Goal: Task Accomplishment & Management: Complete application form

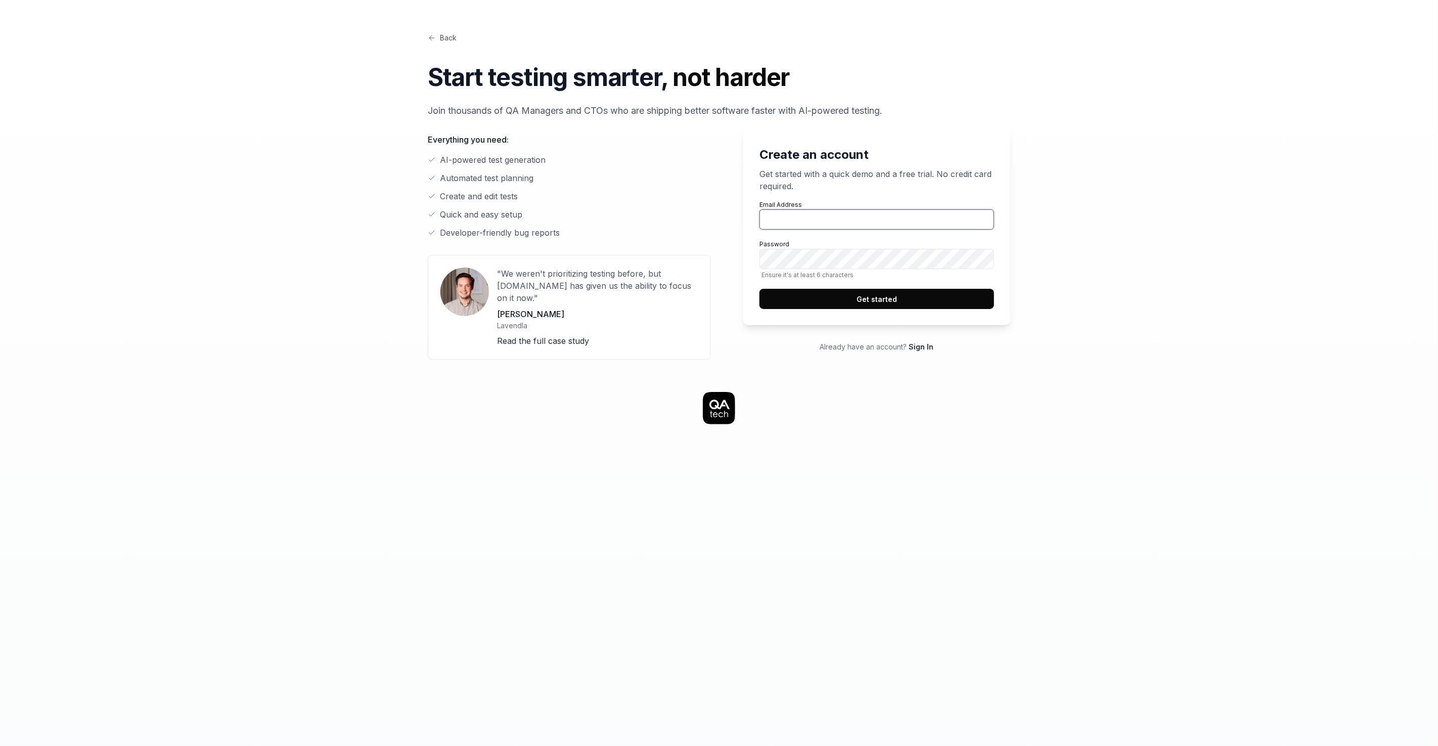
drag, startPoint x: 0, startPoint y: 0, endPoint x: 848, endPoint y: 217, distance: 875.6
click at [848, 217] on input "Email Address" at bounding box center [876, 219] width 235 height 20
type input "[PERSON_NAME][EMAIL_ADDRESS][PERSON_NAME][DOMAIN_NAME]"
click at [1227, 154] on div "Back Start testing smarter, not harder Join thousands of QA Managers and CTOs w…" at bounding box center [719, 585] width 1438 height 1170
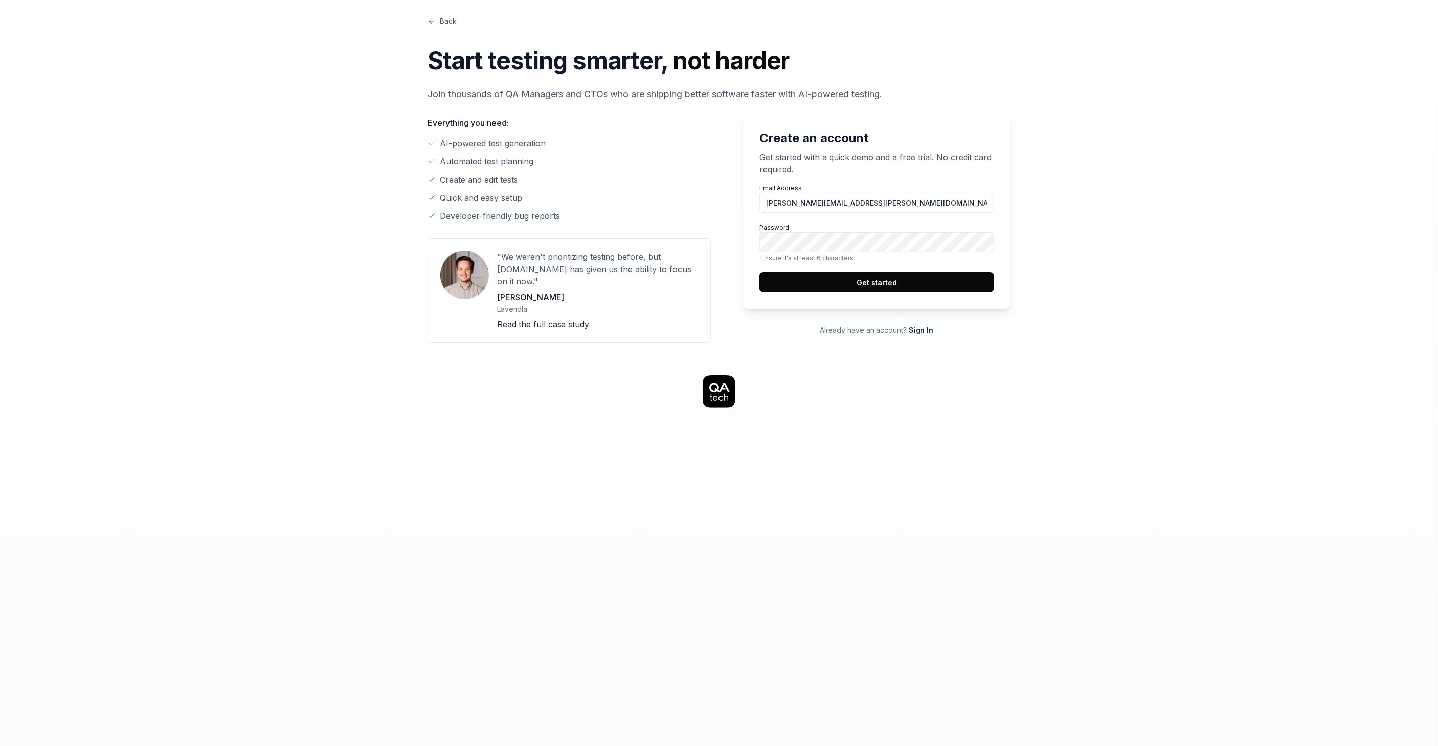
click at [894, 284] on button "Get started" at bounding box center [876, 282] width 235 height 20
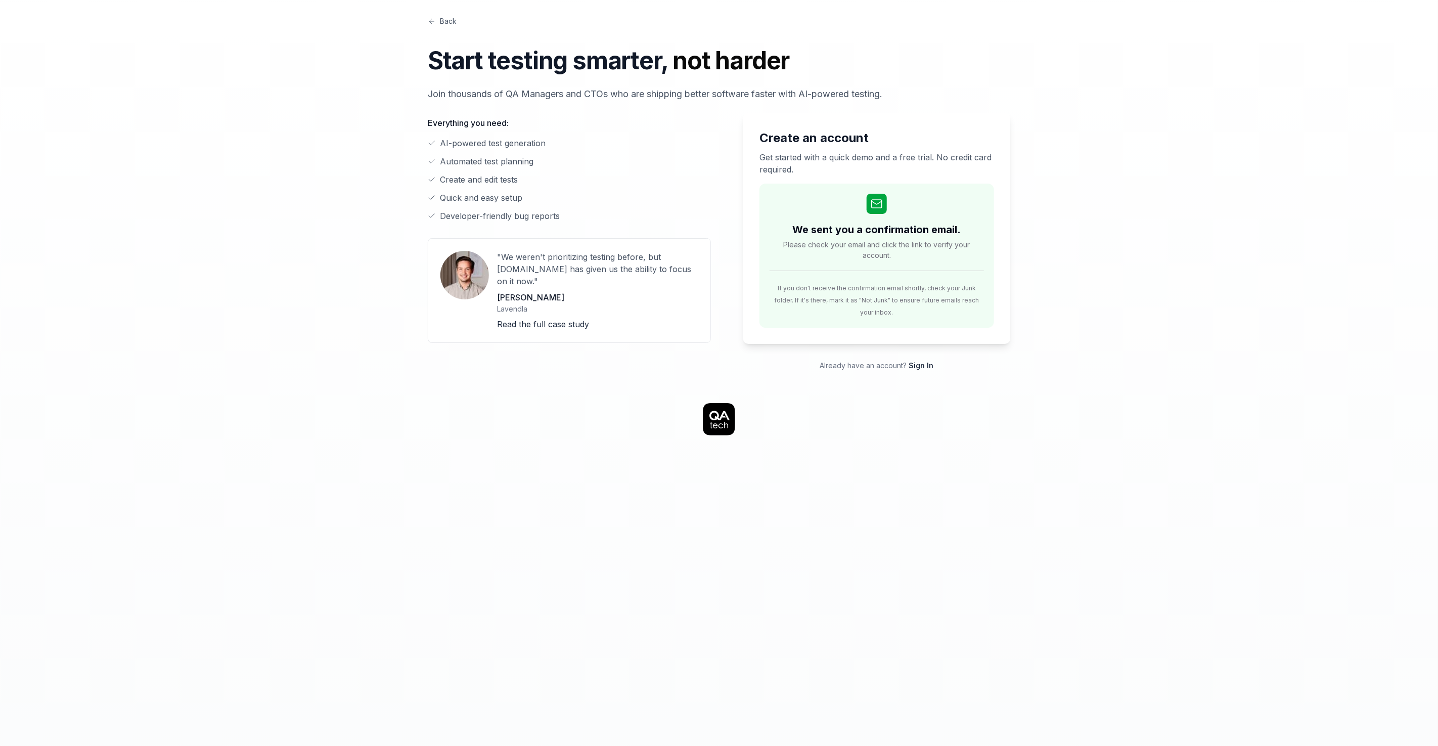
click at [1100, 201] on div "Back Start testing smarter, not harder Join thousands of QA Managers and CTOs w…" at bounding box center [719, 582] width 777 height 1198
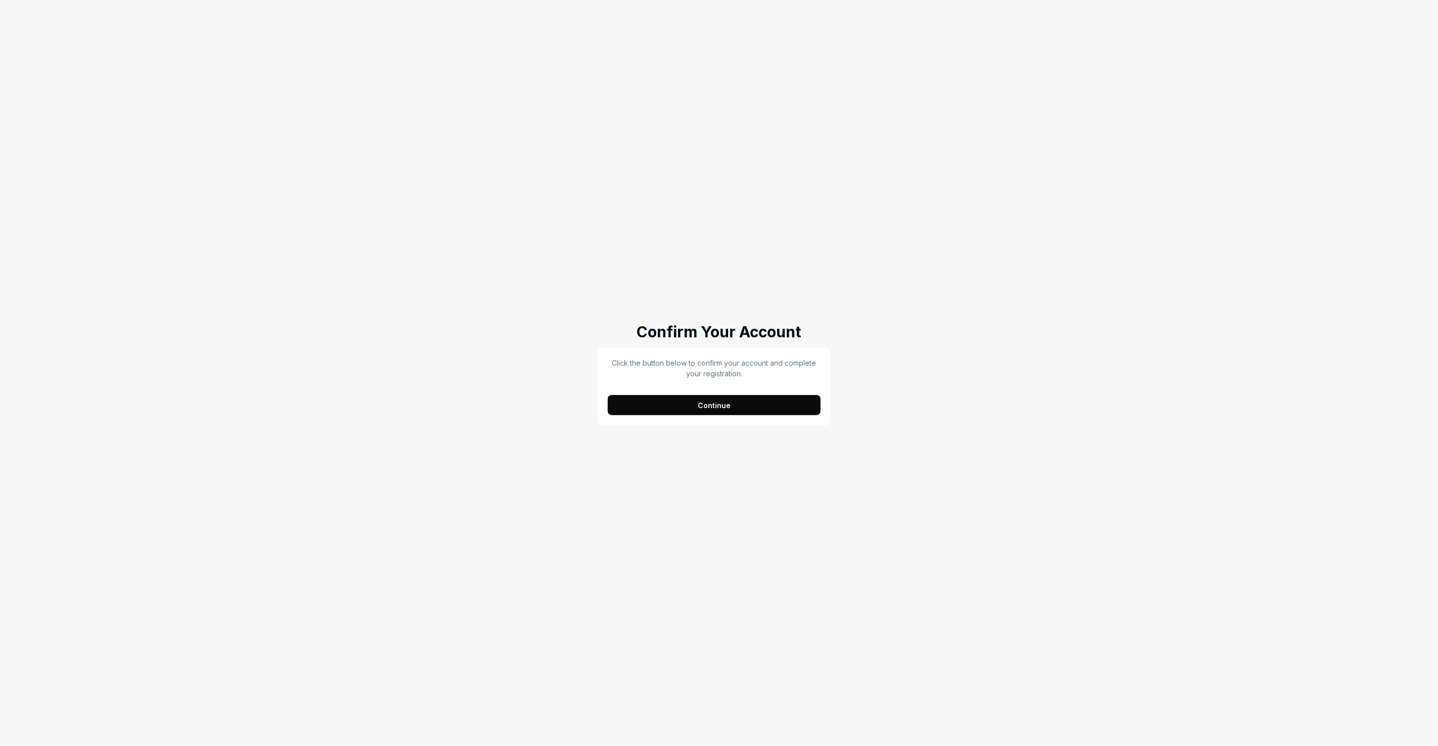
click at [743, 409] on button "Continue" at bounding box center [714, 405] width 213 height 20
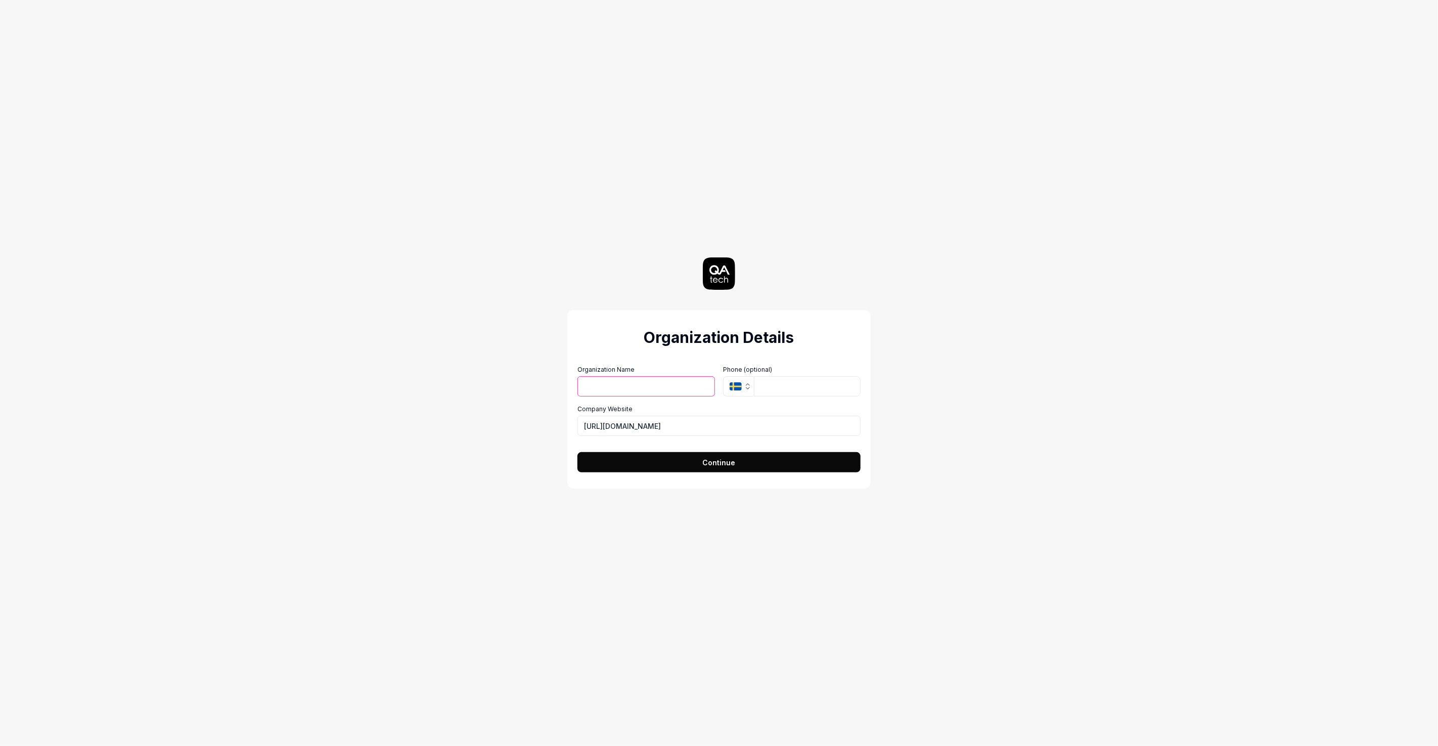
click at [624, 388] on input "Organization Name" at bounding box center [646, 386] width 138 height 20
type input "G"
type input "New Daw"
click at [655, 416] on input "[URL][DOMAIN_NAME]" at bounding box center [718, 426] width 283 height 20
click at [653, 420] on input "[URL][DOMAIN_NAME]" at bounding box center [718, 426] width 283 height 20
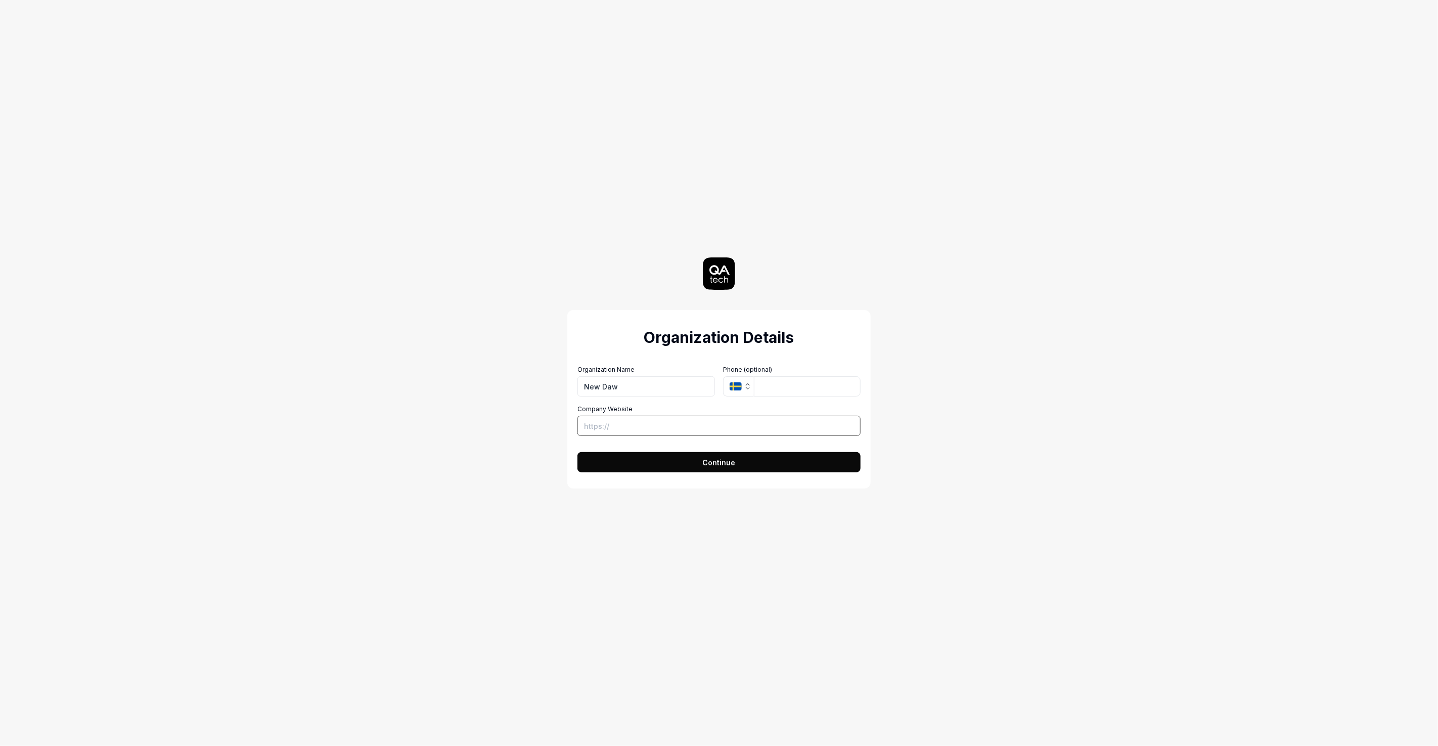
paste input "[URL][DOMAIN_NAME]"
type input "[URL][DOMAIN_NAME]"
click at [642, 386] on input "New Daw" at bounding box center [646, 386] width 138 height 20
type input "New [PERSON_NAME]"
click at [718, 458] on span "Continue" at bounding box center [719, 462] width 33 height 11
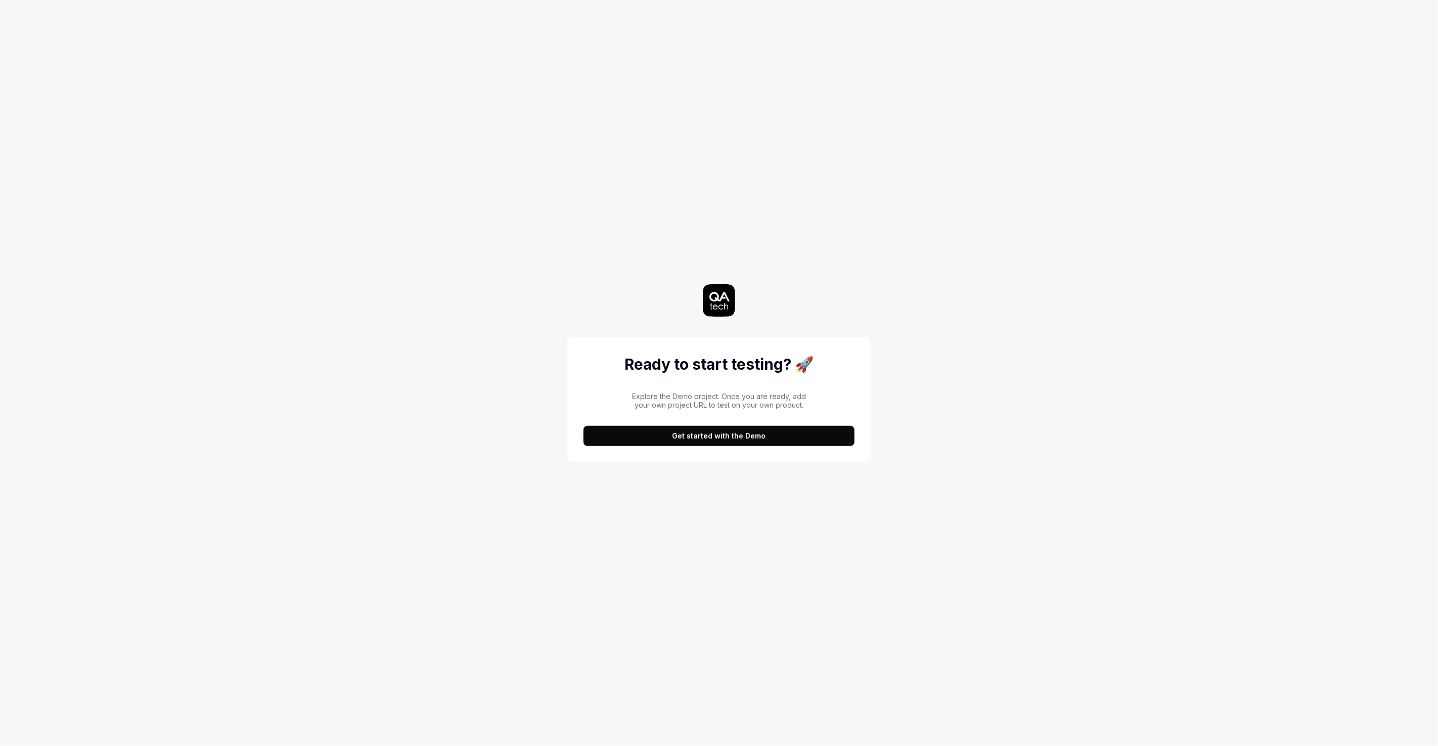
click at [717, 438] on button "Get started with the Demo" at bounding box center [718, 436] width 271 height 20
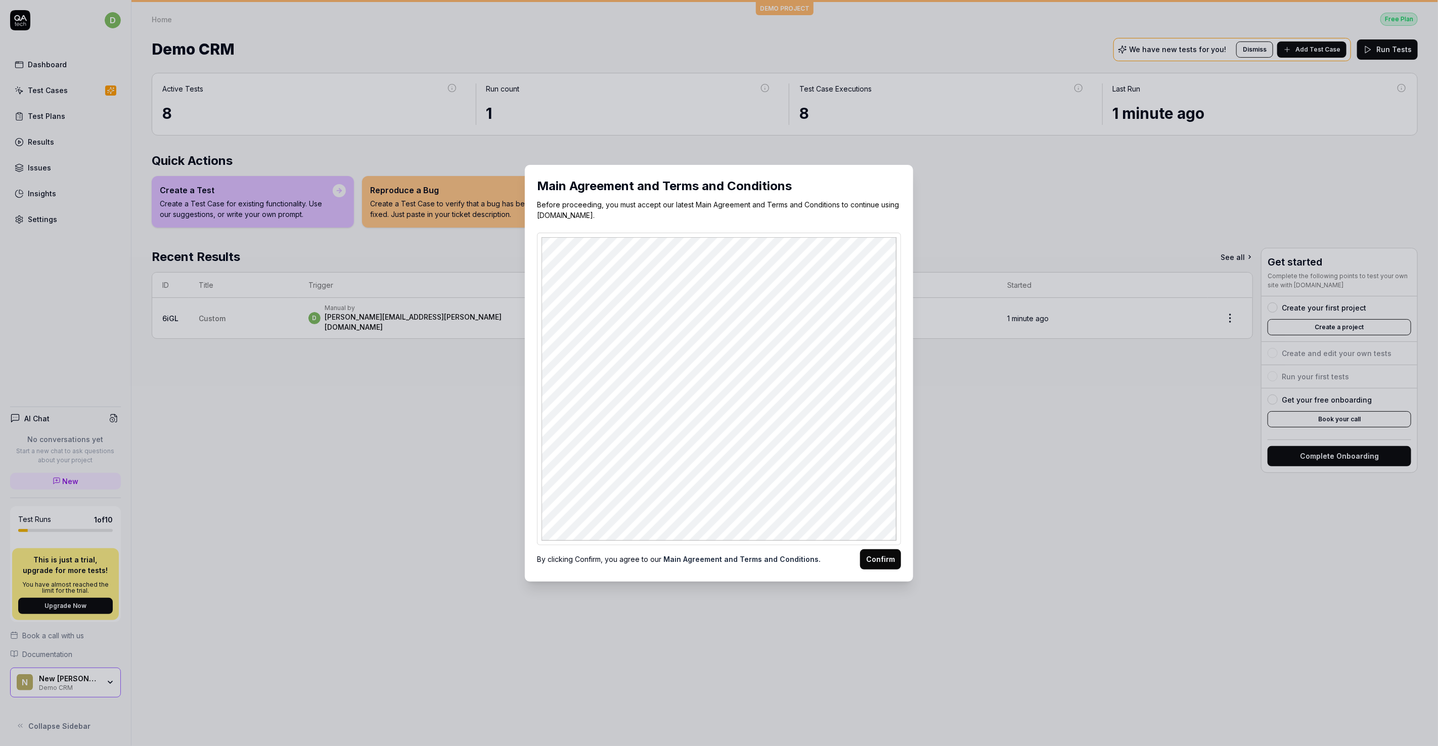
click at [874, 554] on button "Confirm" at bounding box center [880, 559] width 41 height 20
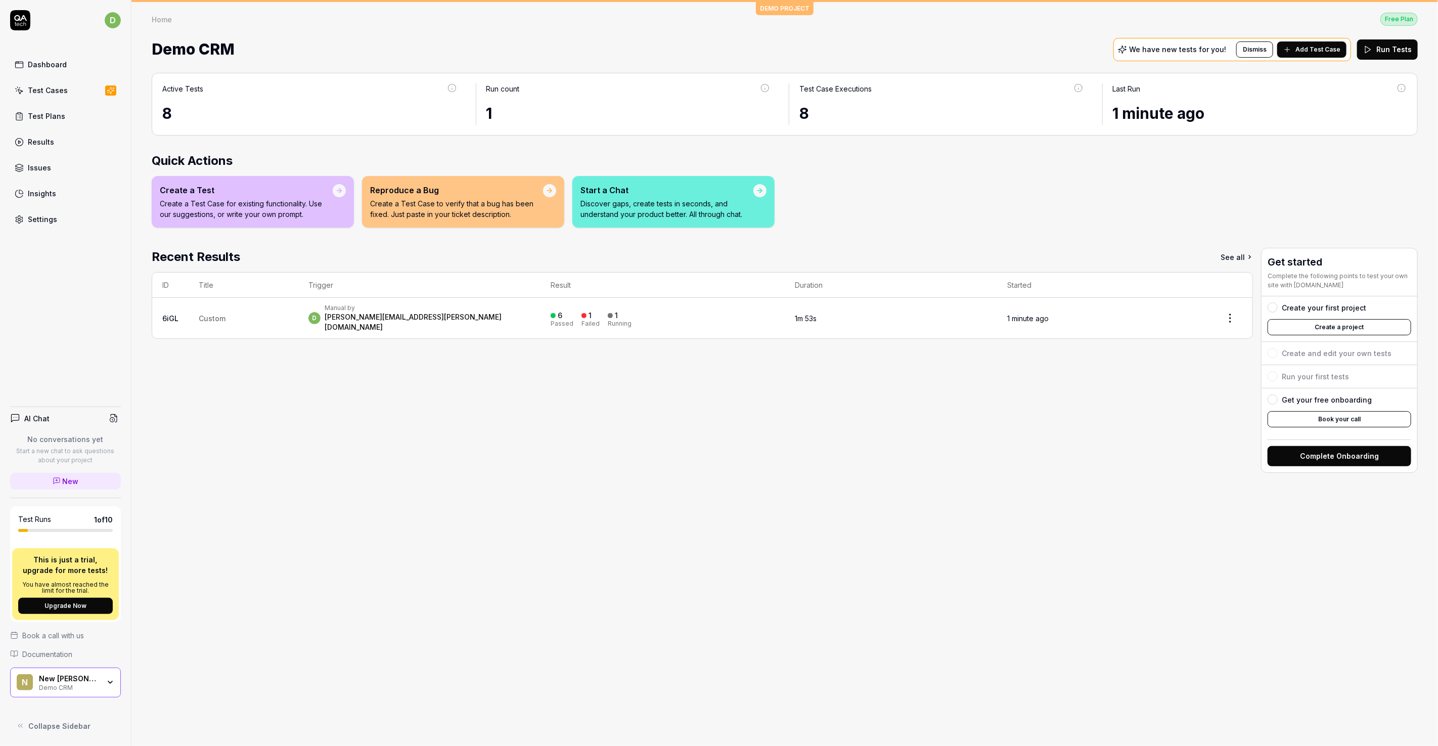
click at [166, 110] on div "8" at bounding box center [309, 113] width 295 height 23
click at [39, 85] on div "Test Cases" at bounding box center [48, 90] width 40 height 11
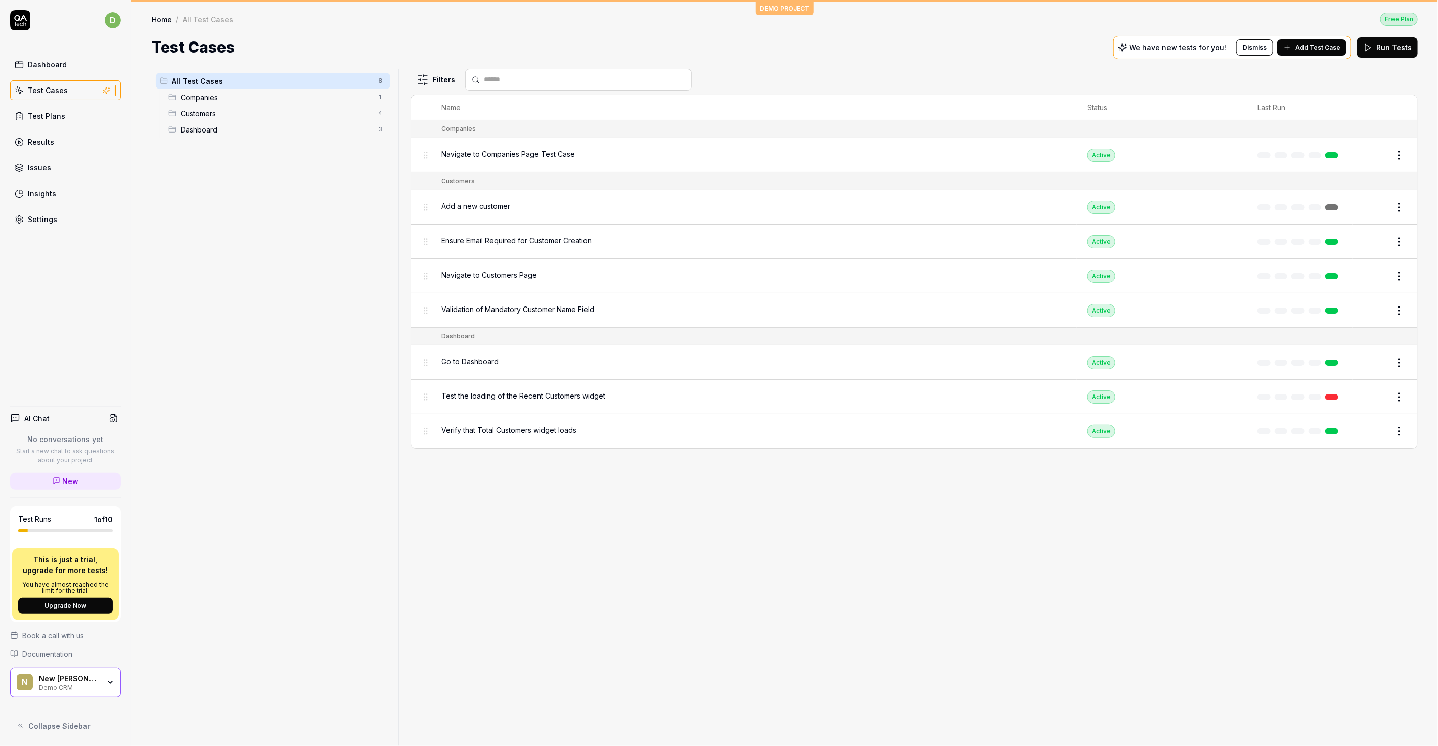
click at [54, 134] on link "Results" at bounding box center [65, 142] width 111 height 20
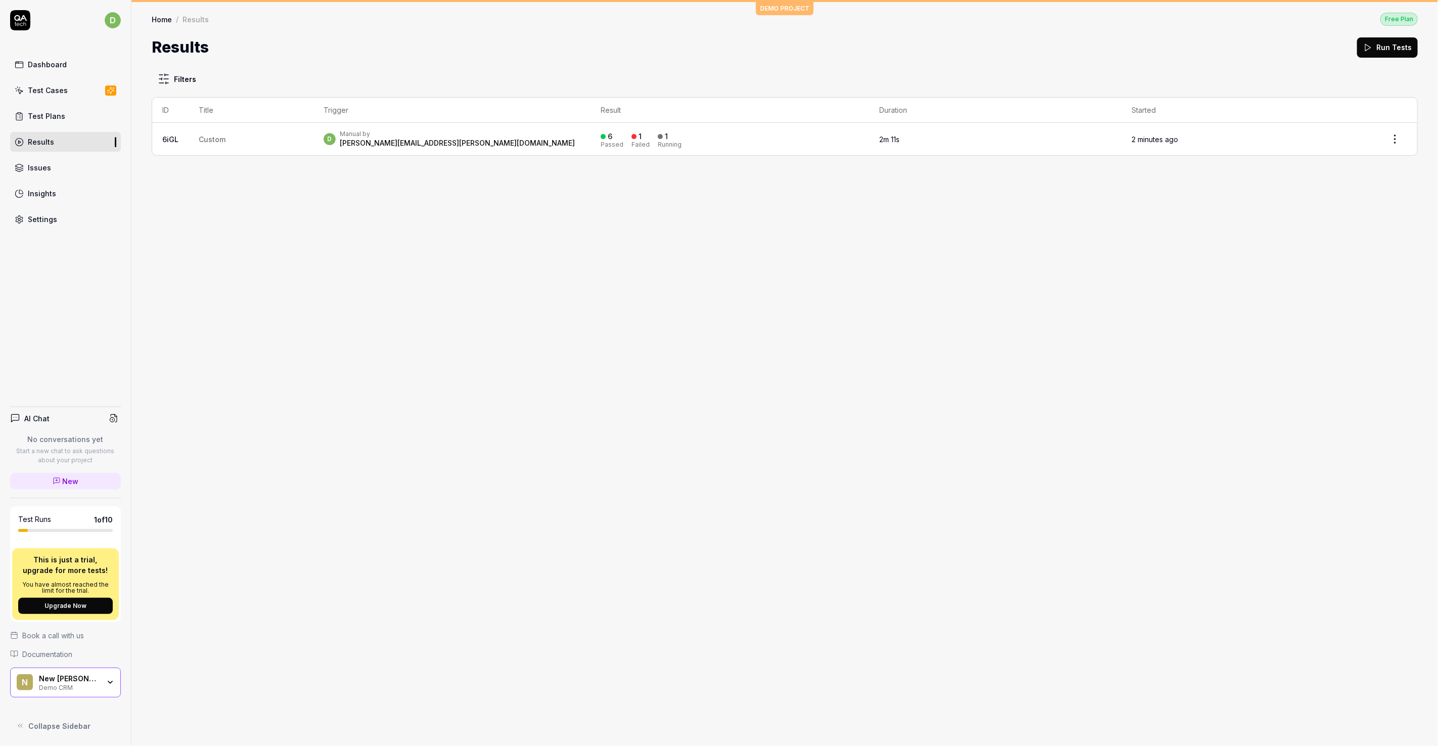
click at [387, 144] on div "[PERSON_NAME][EMAIL_ADDRESS][PERSON_NAME][DOMAIN_NAME]" at bounding box center [457, 143] width 235 height 10
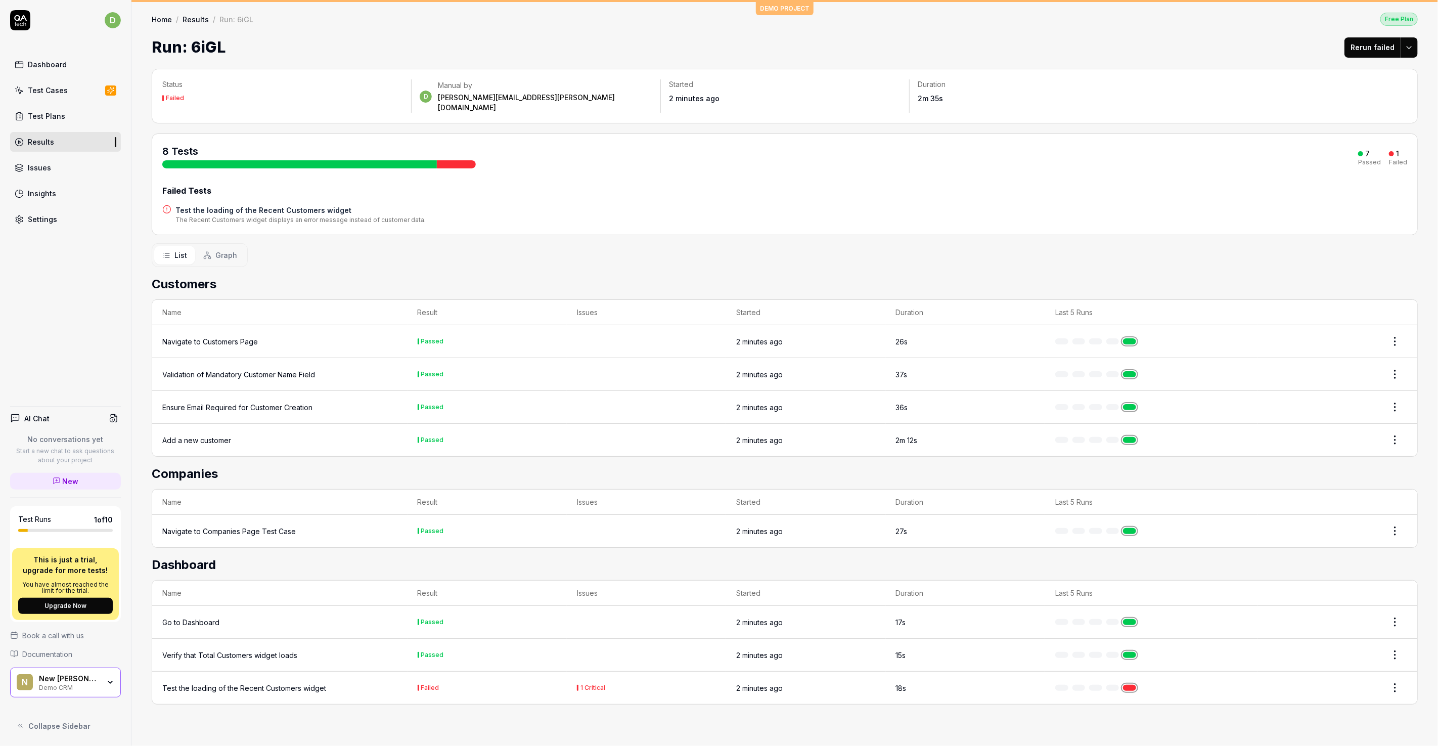
click at [353, 336] on div "Navigate to Customers Page" at bounding box center [279, 341] width 235 height 11
click at [230, 336] on div "Navigate to Customers Page" at bounding box center [210, 341] width 96 height 11
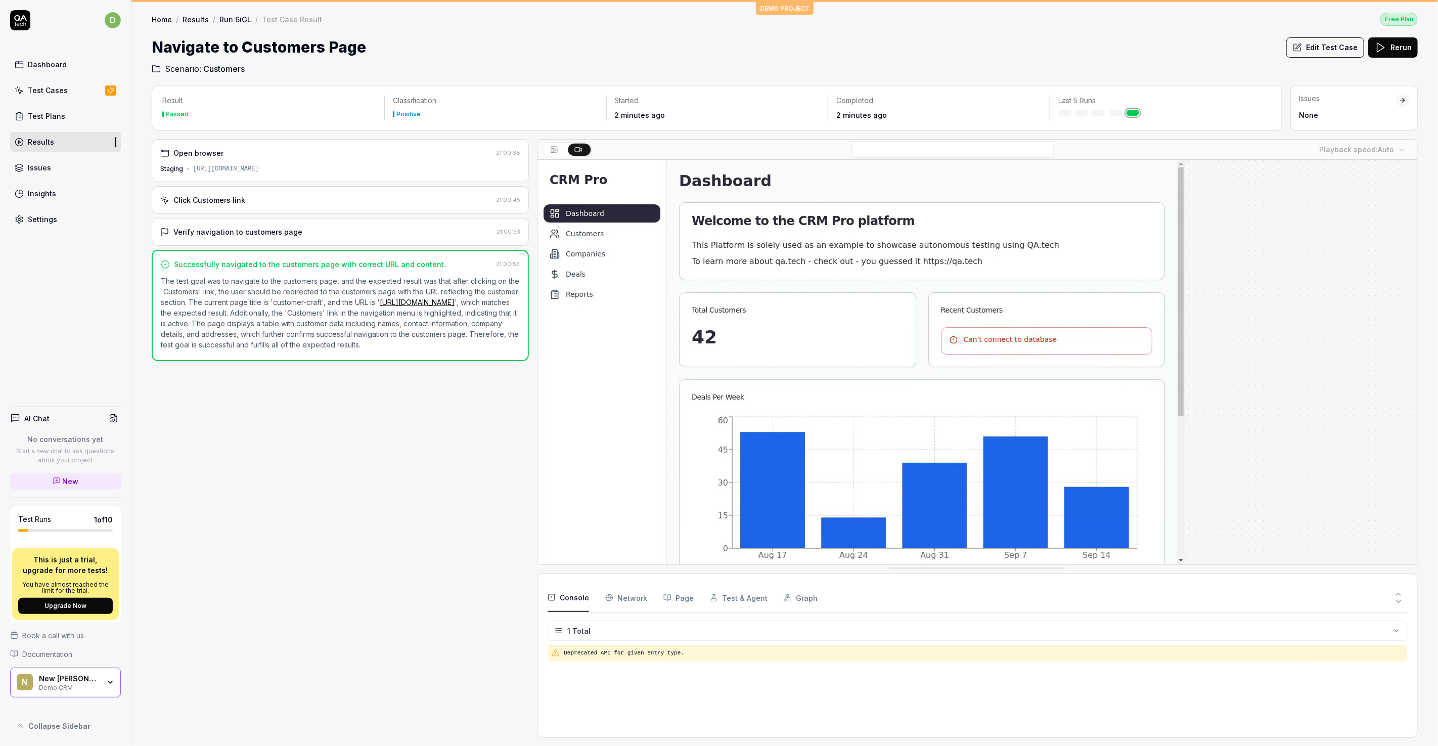
click at [106, 689] on div "N New [PERSON_NAME] Demo CRM" at bounding box center [65, 682] width 111 height 30
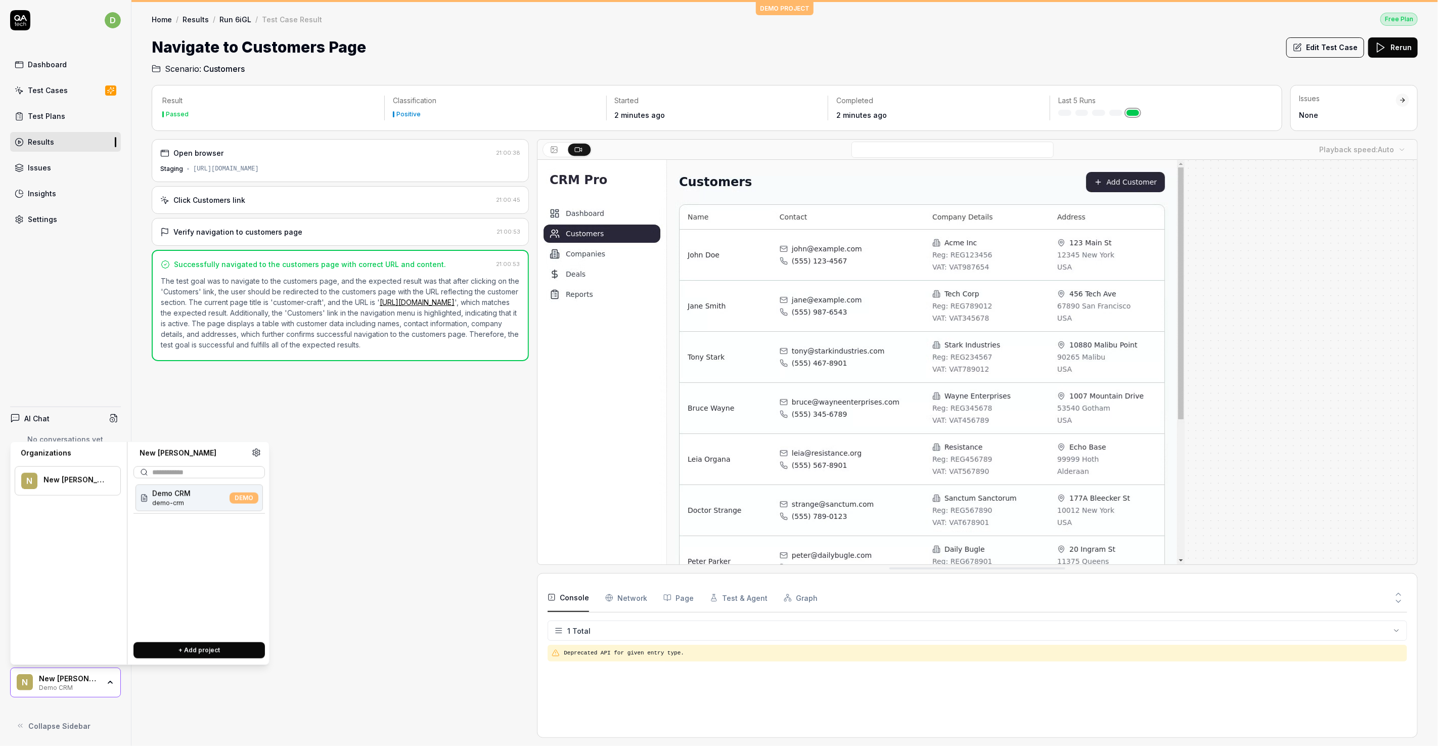
click at [195, 407] on div "Open browser 21:00:38 Staging [URL][DOMAIN_NAME] Click Customers link 21:00:45 …" at bounding box center [340, 438] width 377 height 599
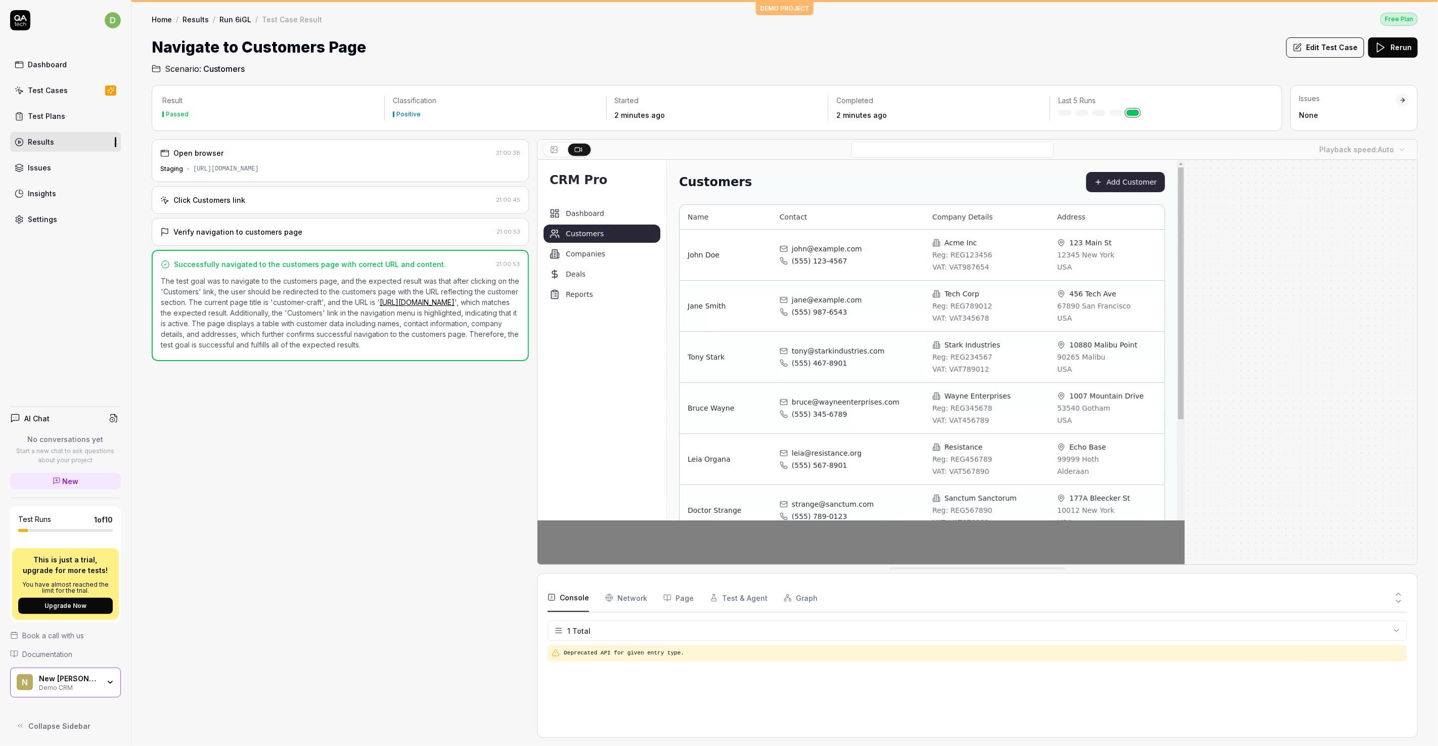
click at [37, 210] on link "Settings" at bounding box center [65, 219] width 111 height 20
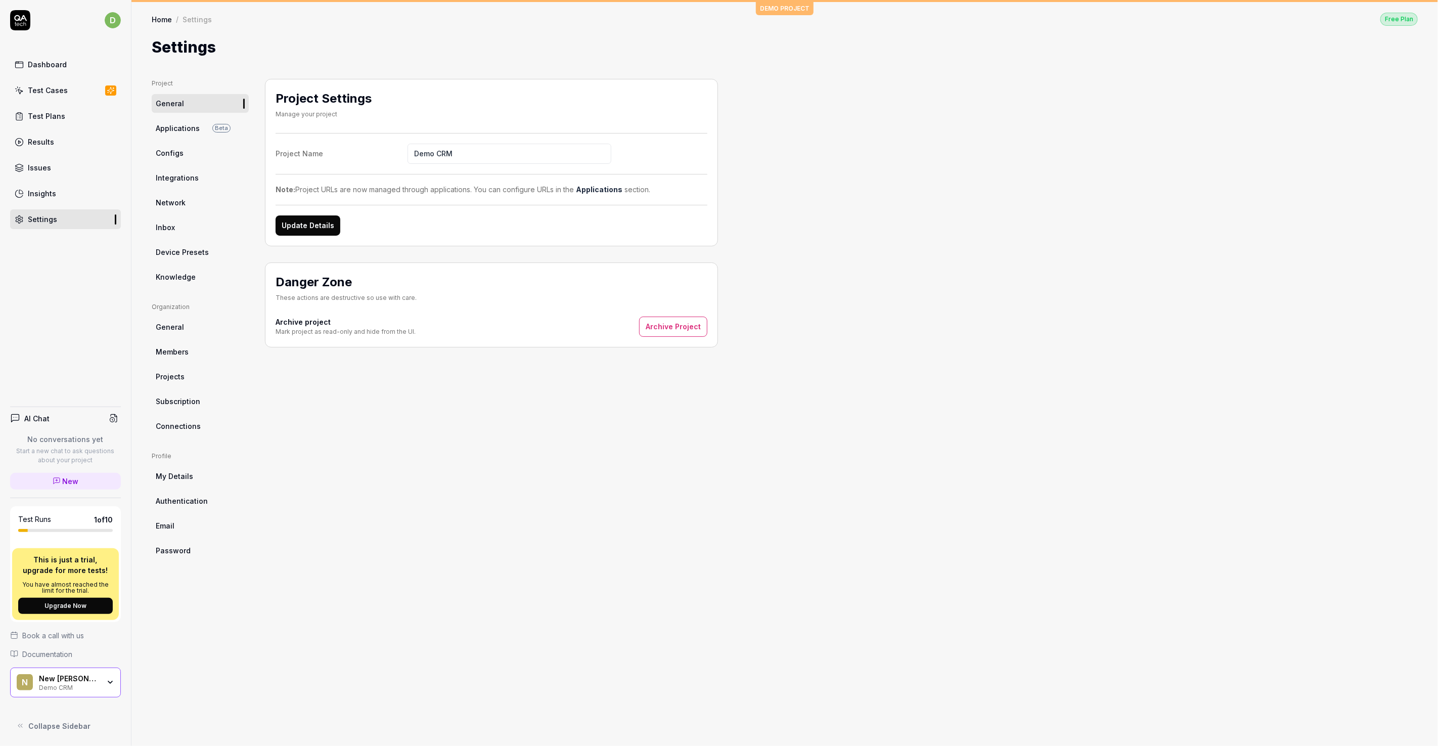
click at [173, 125] on span "Applications" at bounding box center [178, 128] width 44 height 11
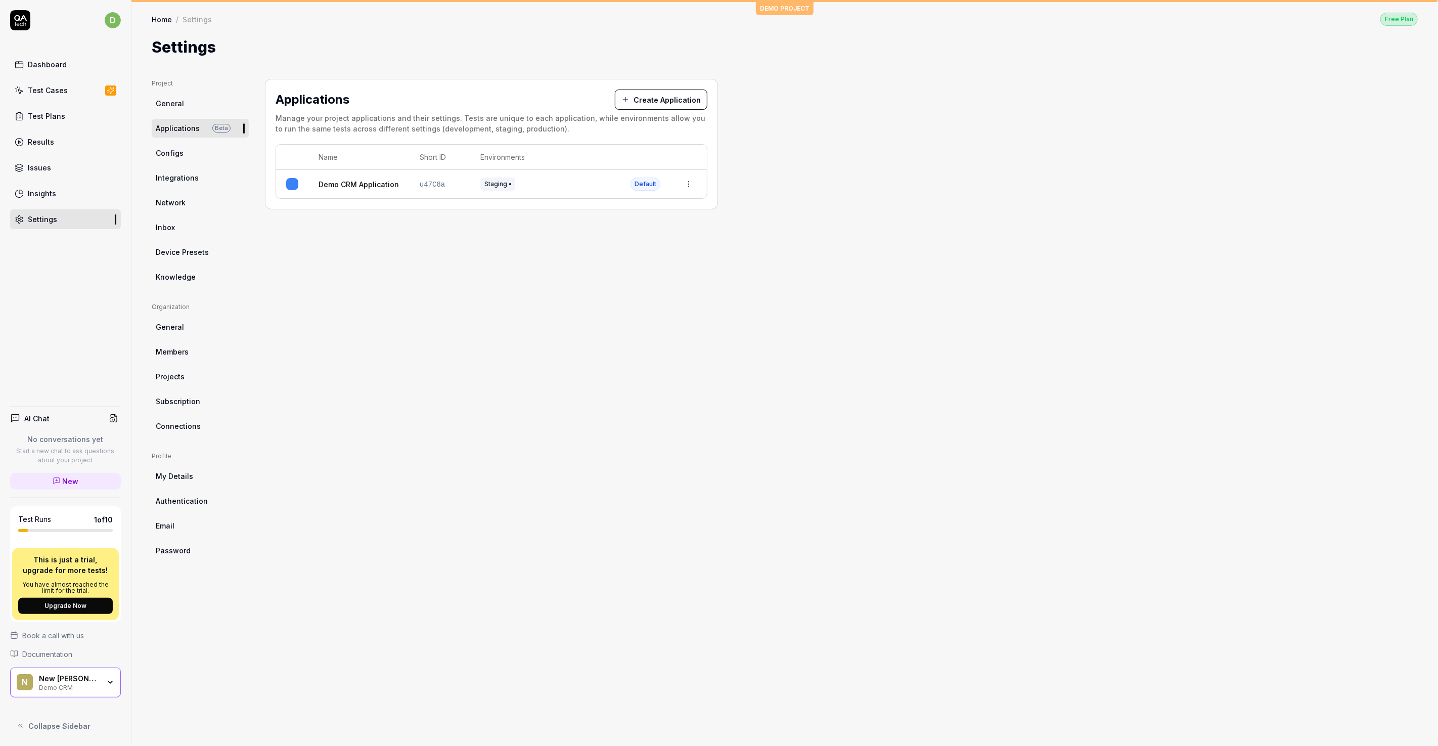
click at [178, 150] on span "Configs" at bounding box center [170, 153] width 28 height 11
